Goal: Task Accomplishment & Management: Use online tool/utility

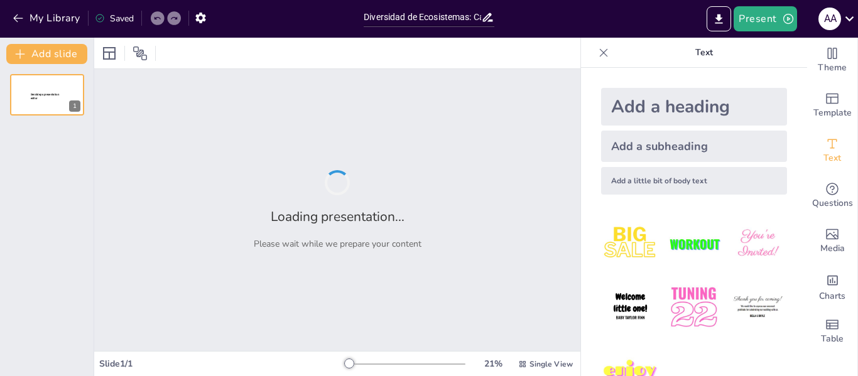
type input "Diversidad de Ecosistemas: Características de la Selva Tropical, Templada, Mont…"
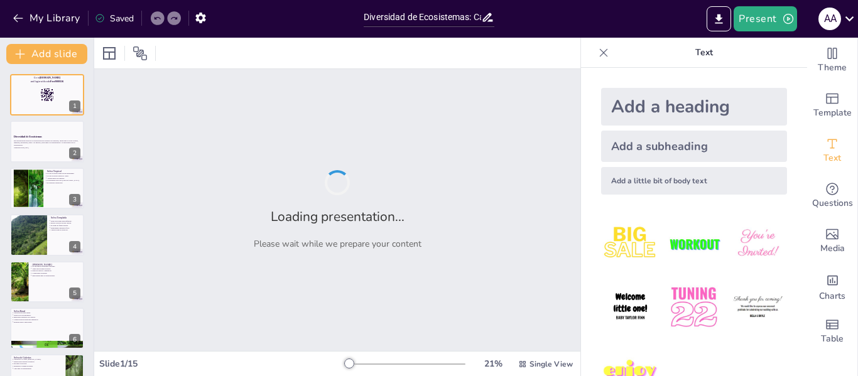
checkbox input "true"
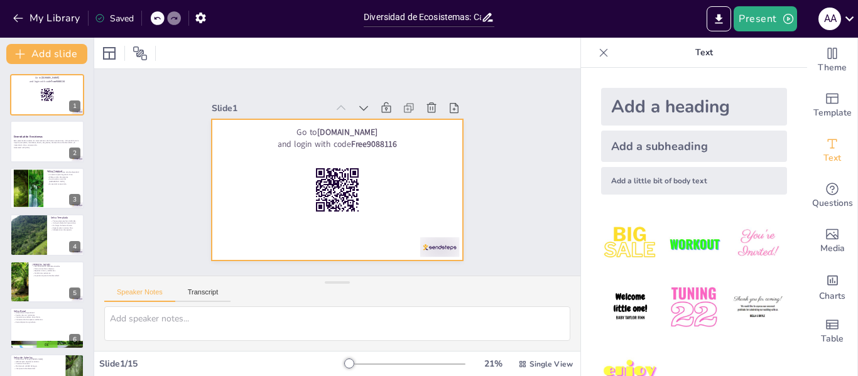
checkbox input "true"
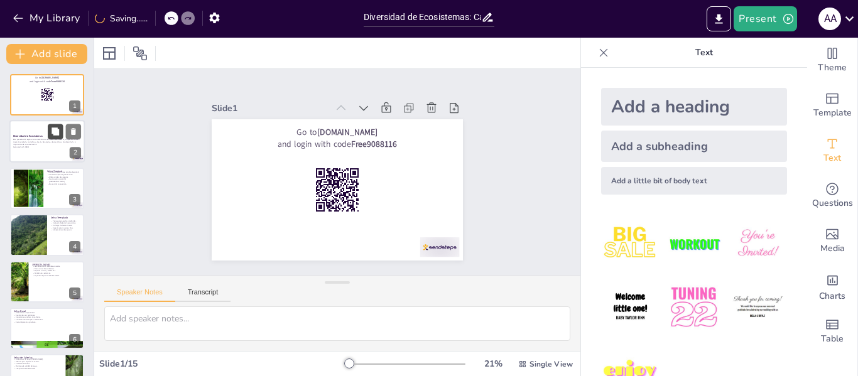
click at [56, 131] on icon at bounding box center [55, 132] width 8 height 8
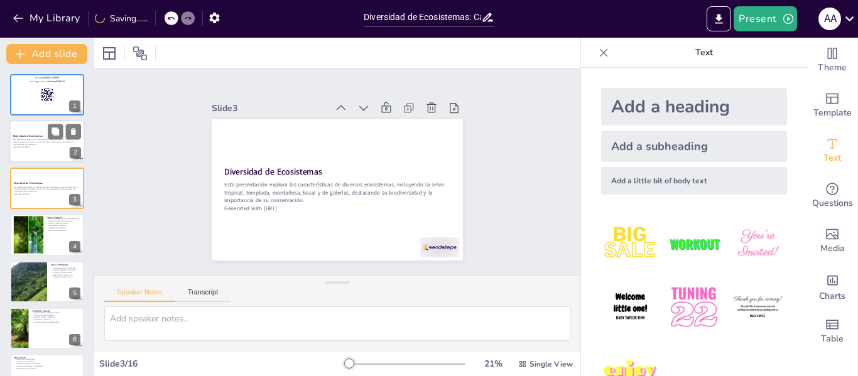
click at [31, 160] on div at bounding box center [46, 142] width 75 height 43
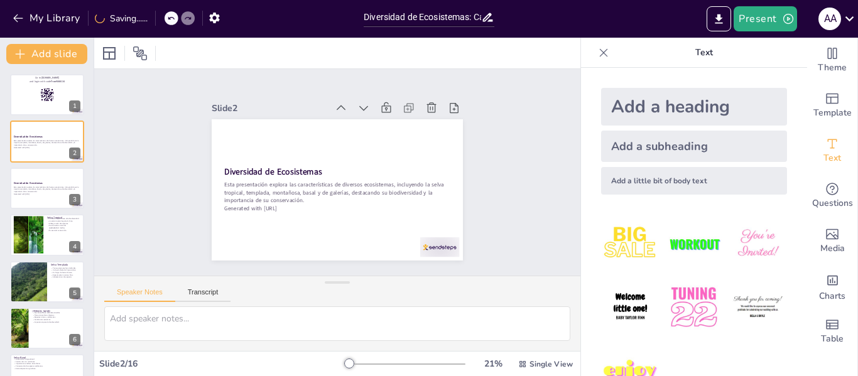
click at [44, 208] on div "Diversidad de Ecosistemas Esta presentación explora las características de dive…" at bounding box center [47, 188] width 74 height 41
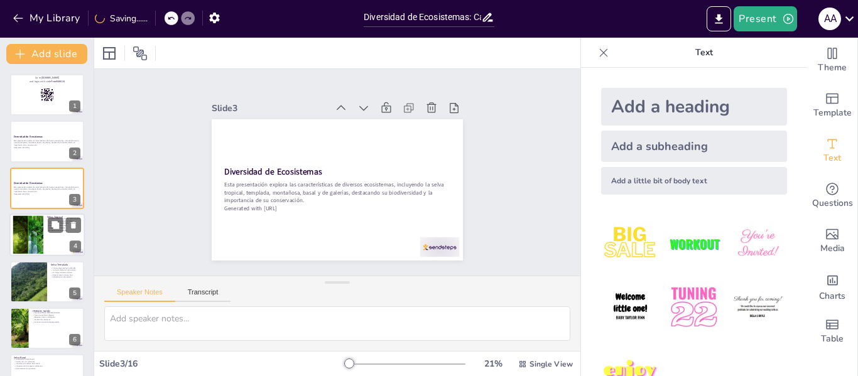
checkbox input "true"
click at [54, 239] on div at bounding box center [46, 234] width 75 height 43
type textarea "La alta biodiversidad de la selva tropical es fundamental para los ecosistemas …"
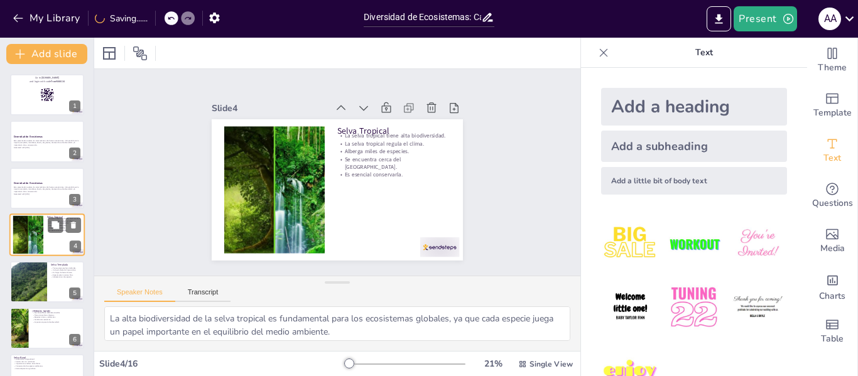
scroll to position [15, 0]
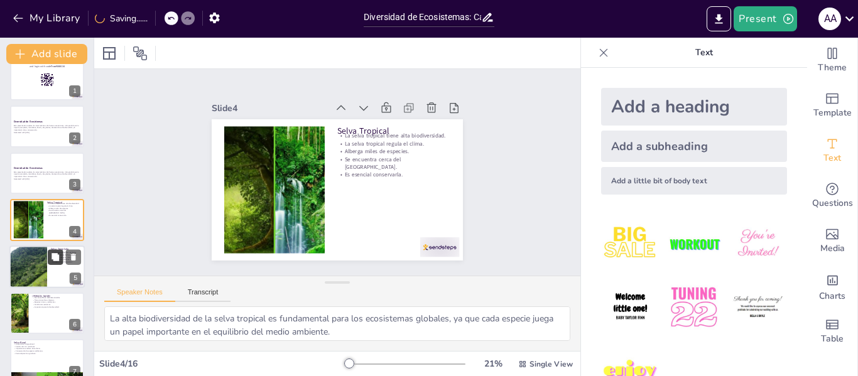
checkbox input "true"
click at [55, 261] on icon at bounding box center [55, 257] width 8 height 8
type textarea "Las estaciones bien definidas de la selva templada son importantes porque afect…"
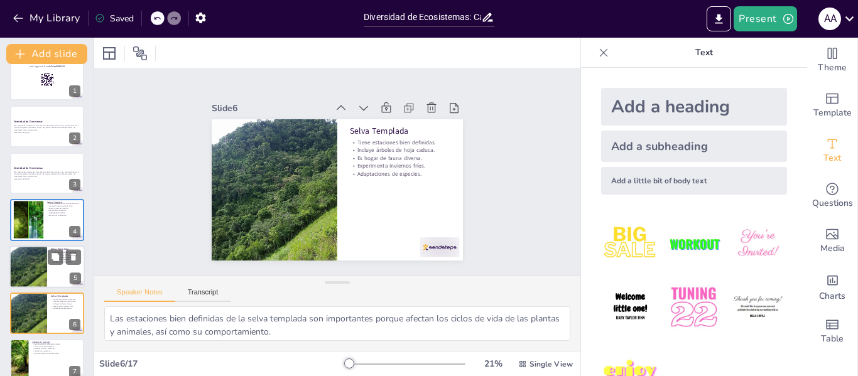
scroll to position [109, 0]
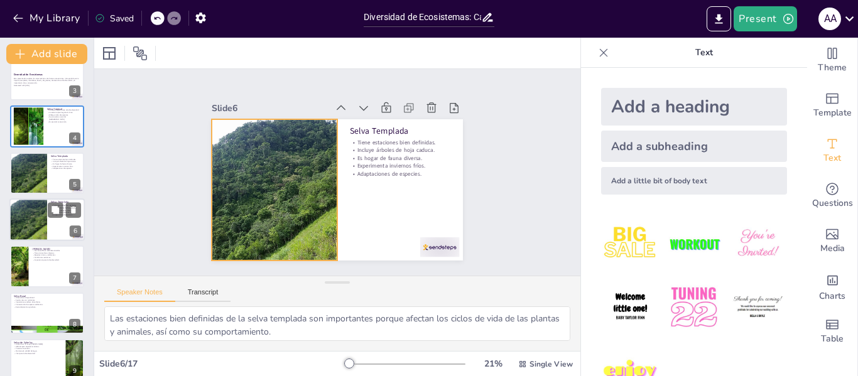
click at [34, 213] on div at bounding box center [28, 219] width 38 height 53
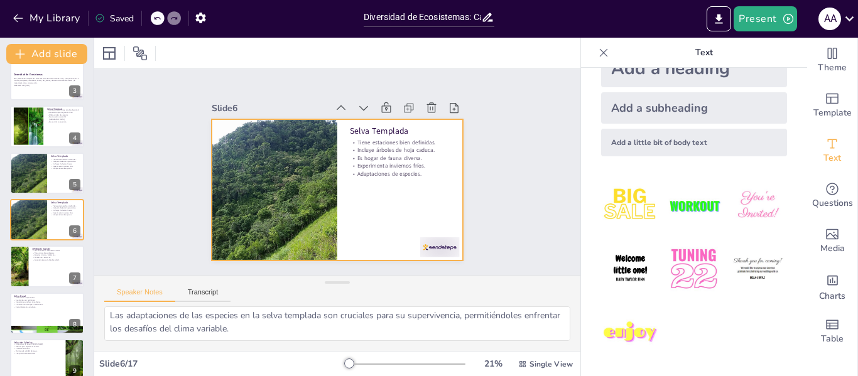
checkbox input "true"
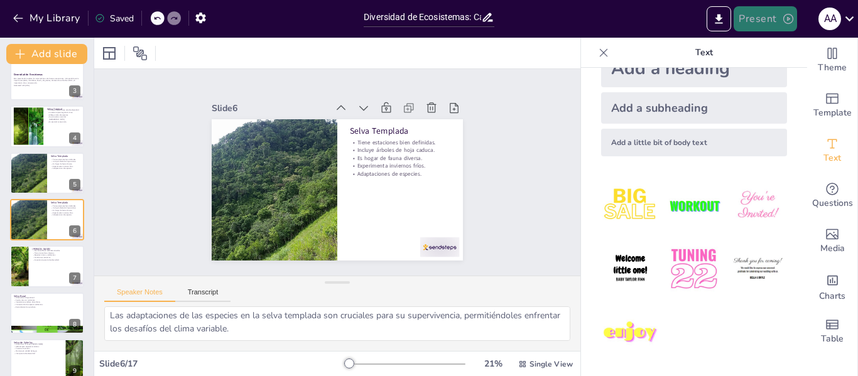
click at [760, 15] on button "Present" at bounding box center [764, 18] width 63 height 25
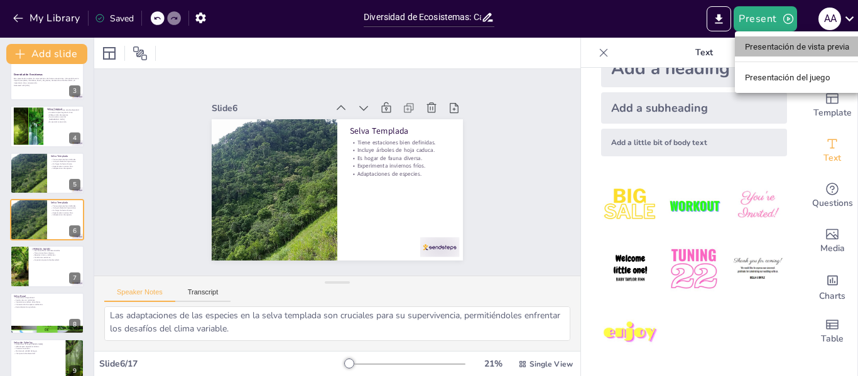
click at [810, 42] on font "Presentación de vista previa" at bounding box center [797, 46] width 105 height 9
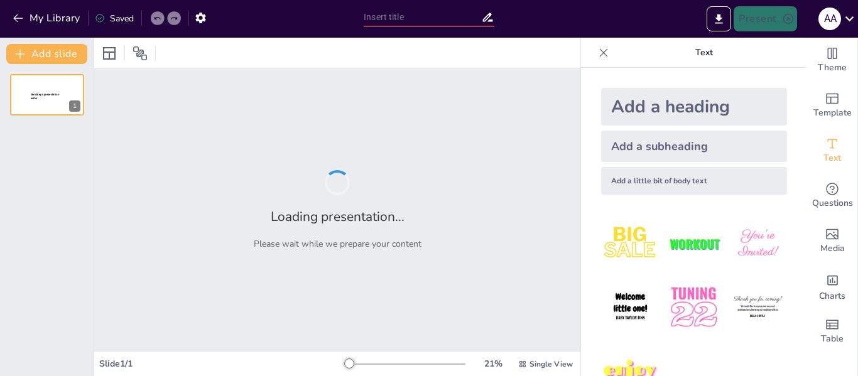
type input "Diversidad de Ecosistemas: Características de la Selva Tropical, Templada, Mont…"
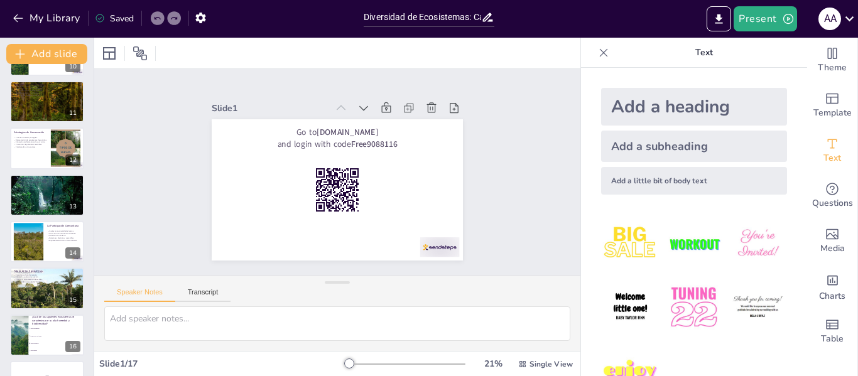
scroll to position [497, 0]
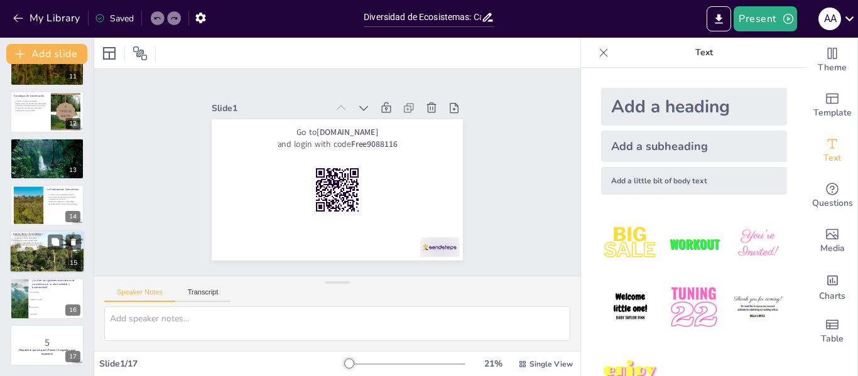
checkbox input "true"
click at [34, 232] on p "Futuro de los Ecosistemas" at bounding box center [47, 234] width 68 height 4
type textarea "Las acciones que tomamos hoy son cruciales para determinar cómo serán nuestros …"
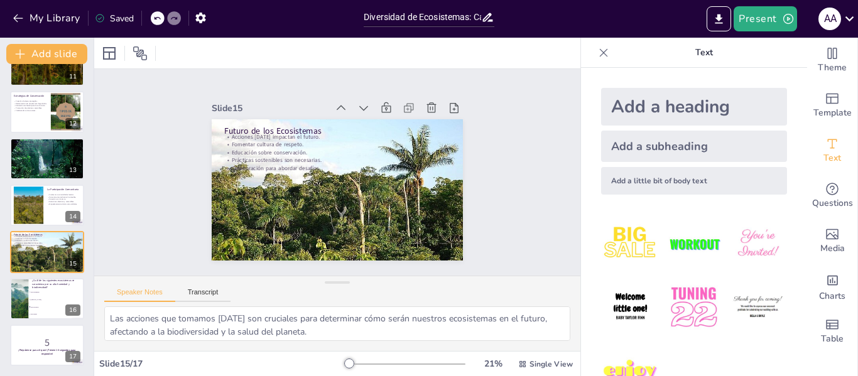
checkbox input "true"
